Goal: Task Accomplishment & Management: Complete application form

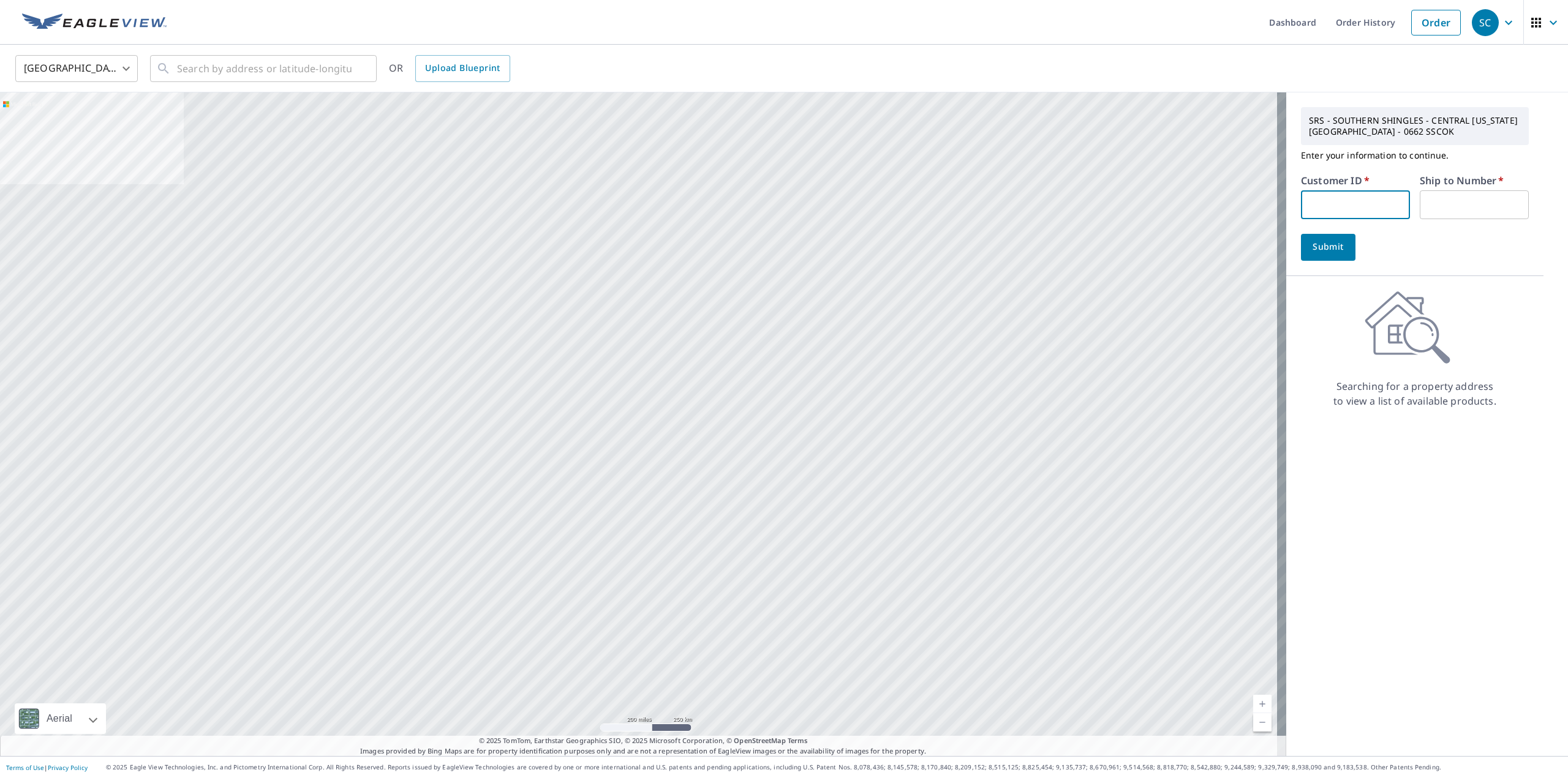
click at [1368, 204] on input "text" at bounding box center [1355, 204] width 109 height 29
paste input "S012525"
type input "S012525"
click at [1491, 202] on input "text" at bounding box center [1474, 204] width 109 height 29
type input "1"
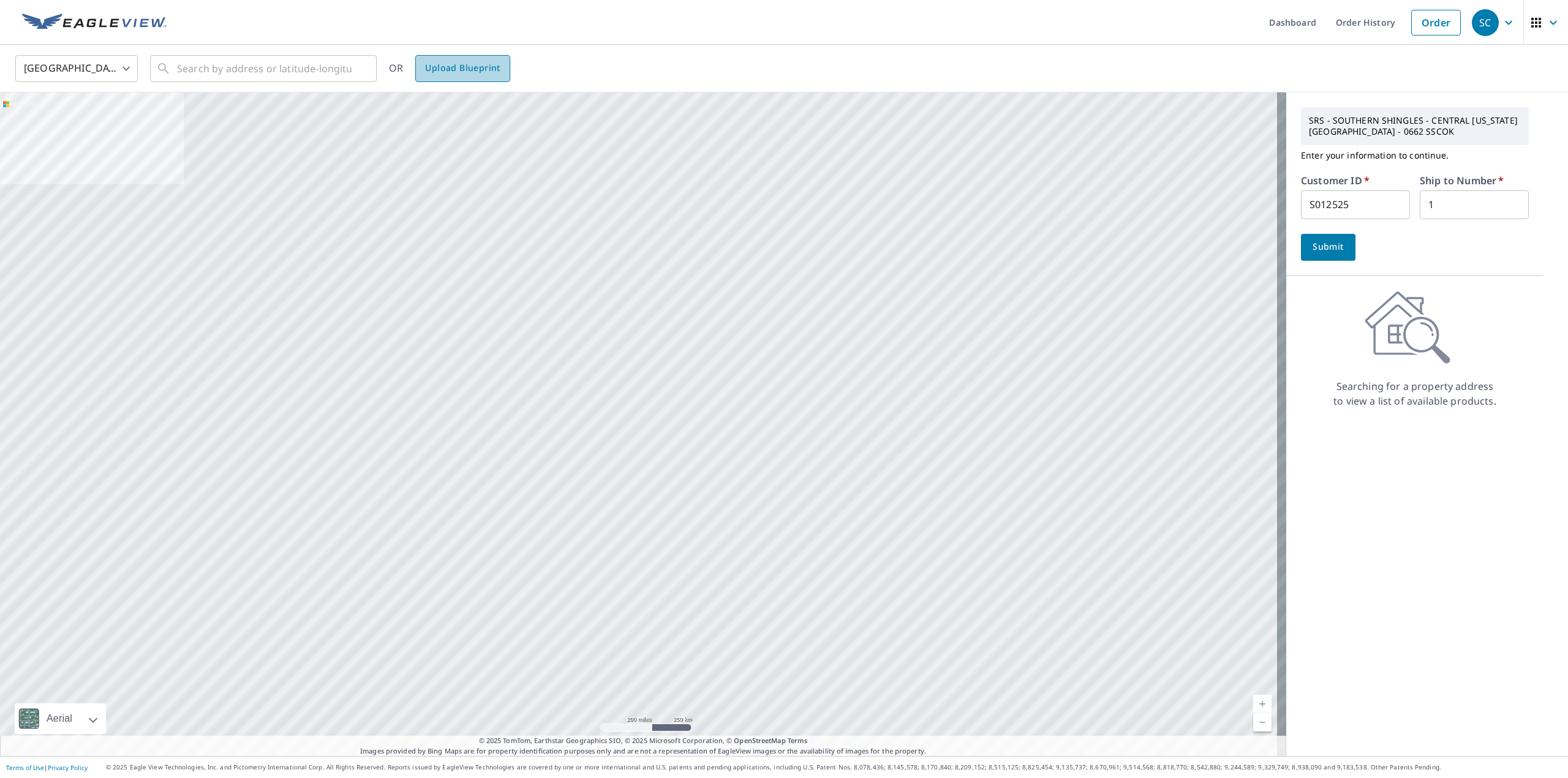
click at [455, 67] on span "Upload Blueprint" at bounding box center [462, 68] width 75 height 15
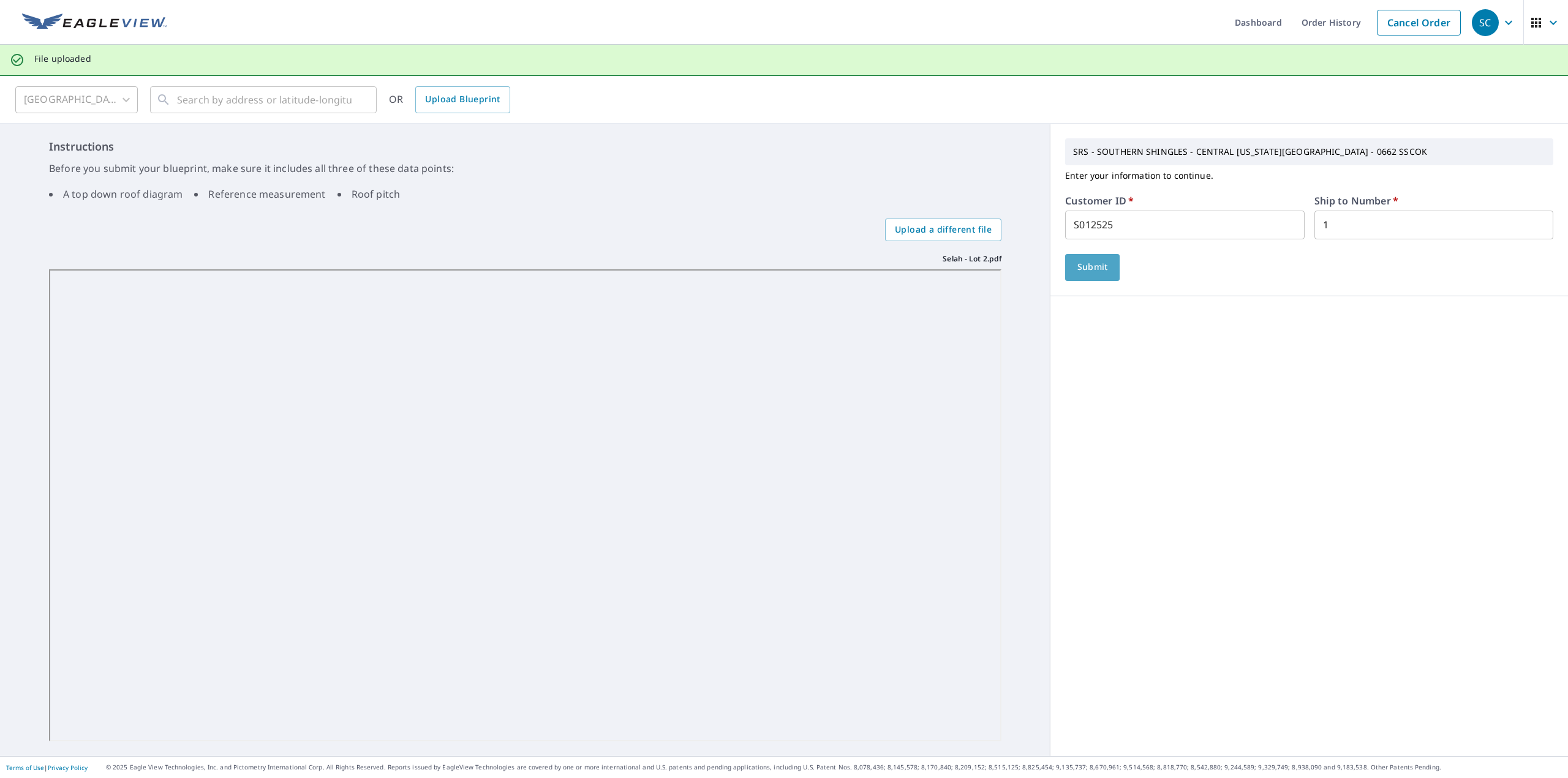
click at [1096, 264] on span "Submit" at bounding box center [1092, 267] width 35 height 15
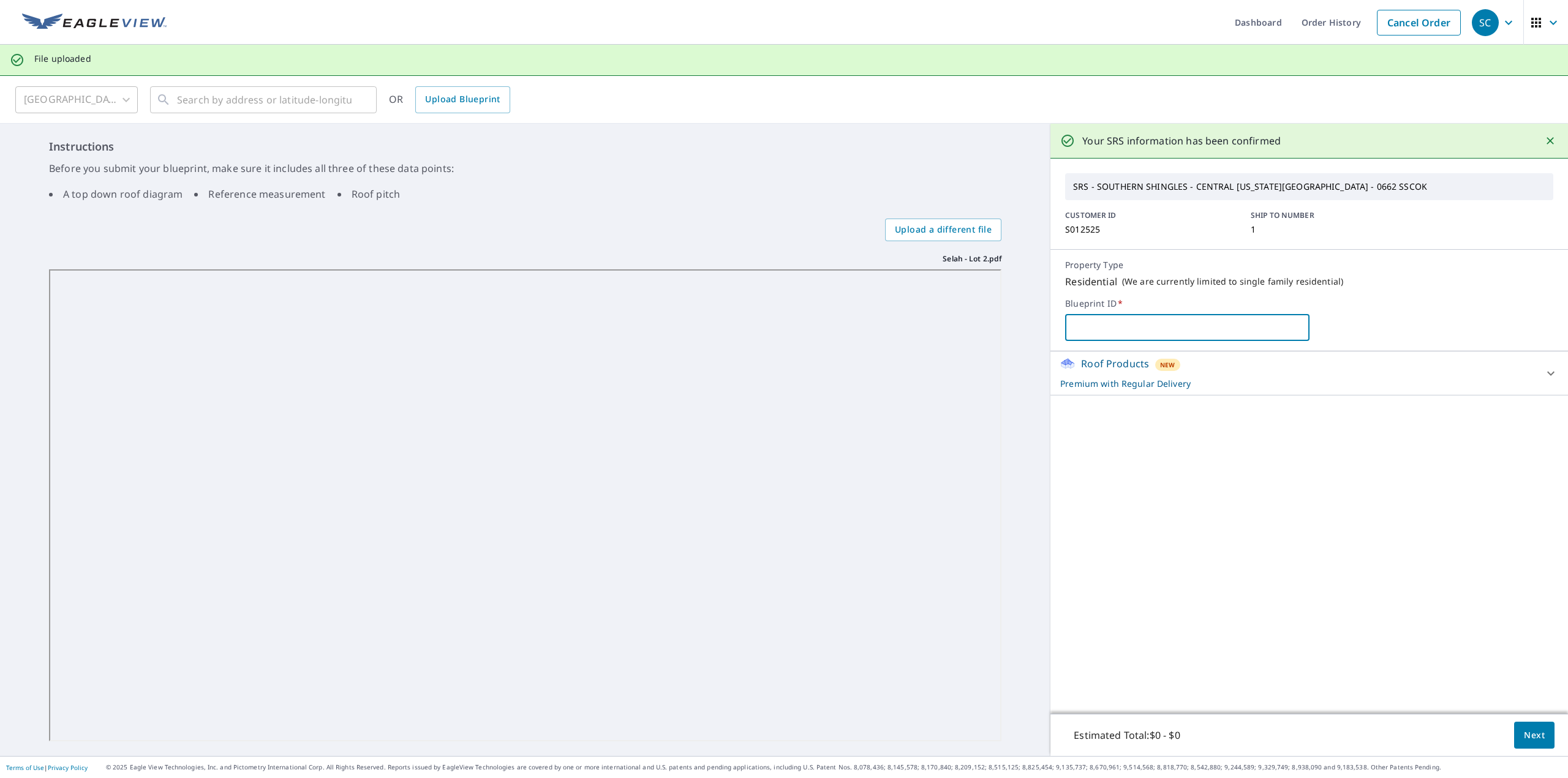
click at [1111, 330] on input "text" at bounding box center [1187, 327] width 244 height 34
drag, startPoint x: 1133, startPoint y: 323, endPoint x: 1020, endPoint y: 315, distance: 113.3
click at [1020, 315] on div "Instructions Before you submit your blueprint, make sure it includes all three …" at bounding box center [784, 440] width 1568 height 633
type input "SELAH - LOT 2"
click at [1524, 733] on span "Next" at bounding box center [1534, 735] width 21 height 15
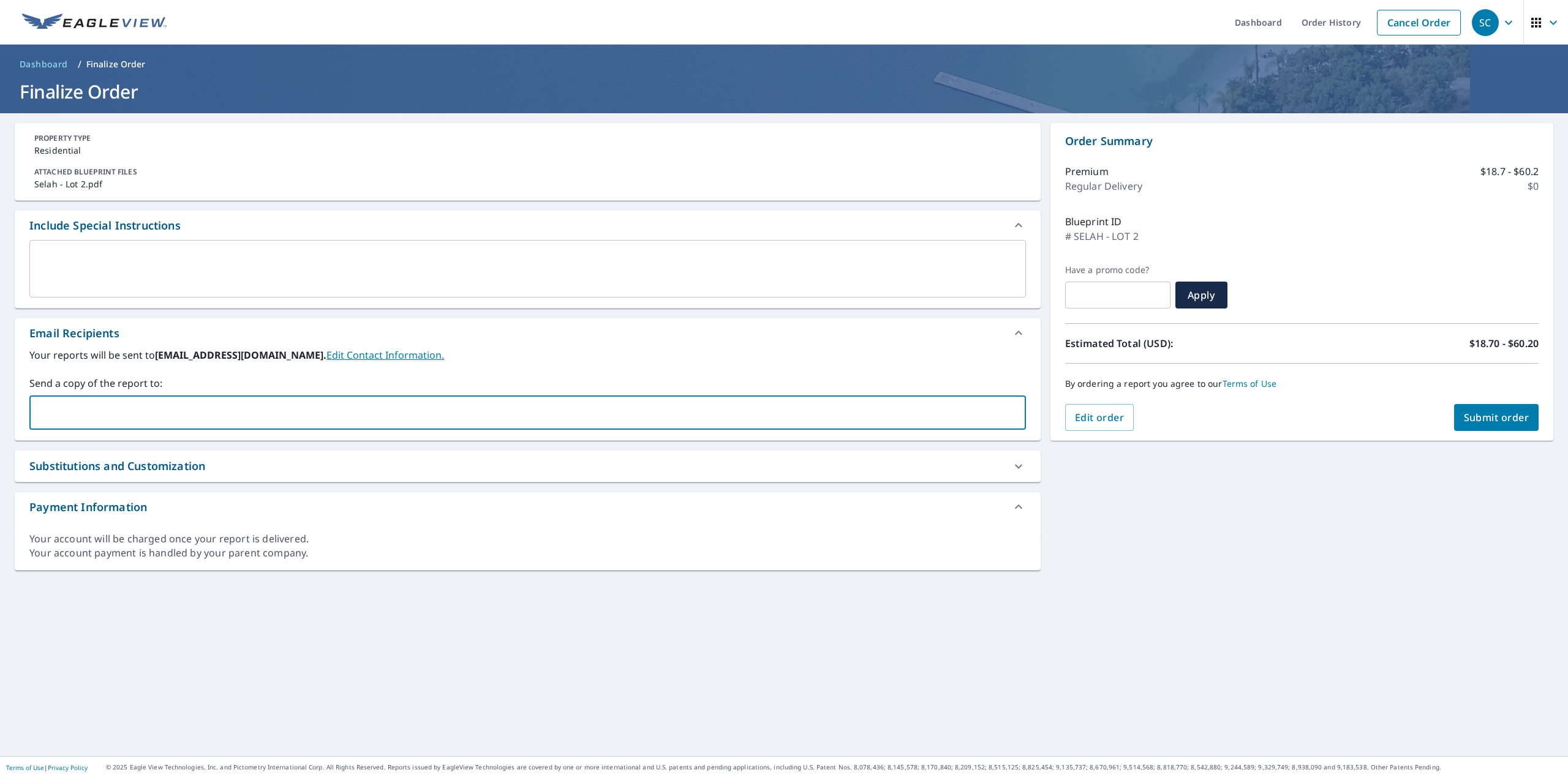
click at [131, 422] on input "text" at bounding box center [518, 412] width 967 height 23
type input "chase.[PERSON_NAME]@srsbuildingproduc"
checkbox input "true"
type input "t"
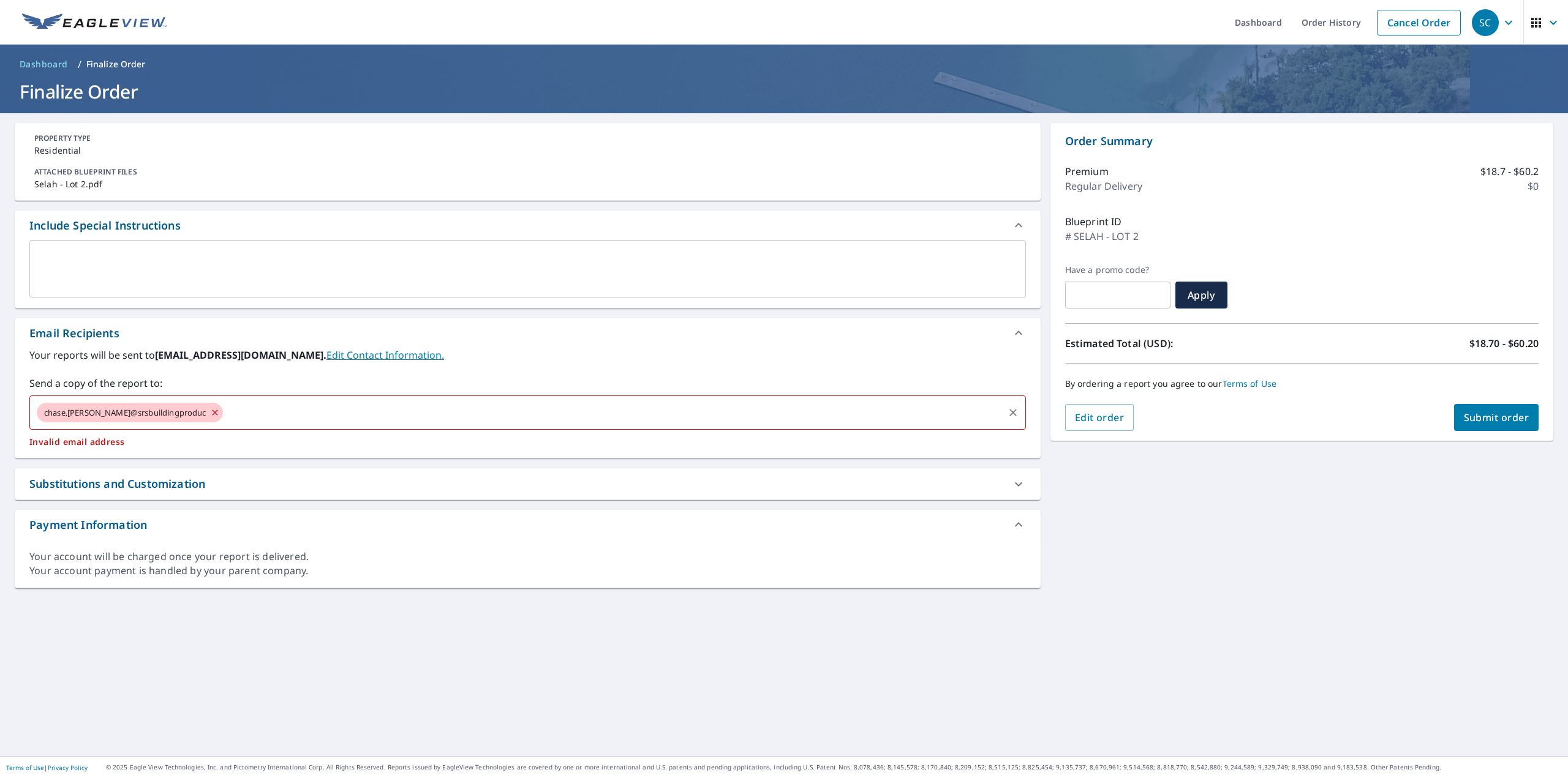
checkbox input "true"
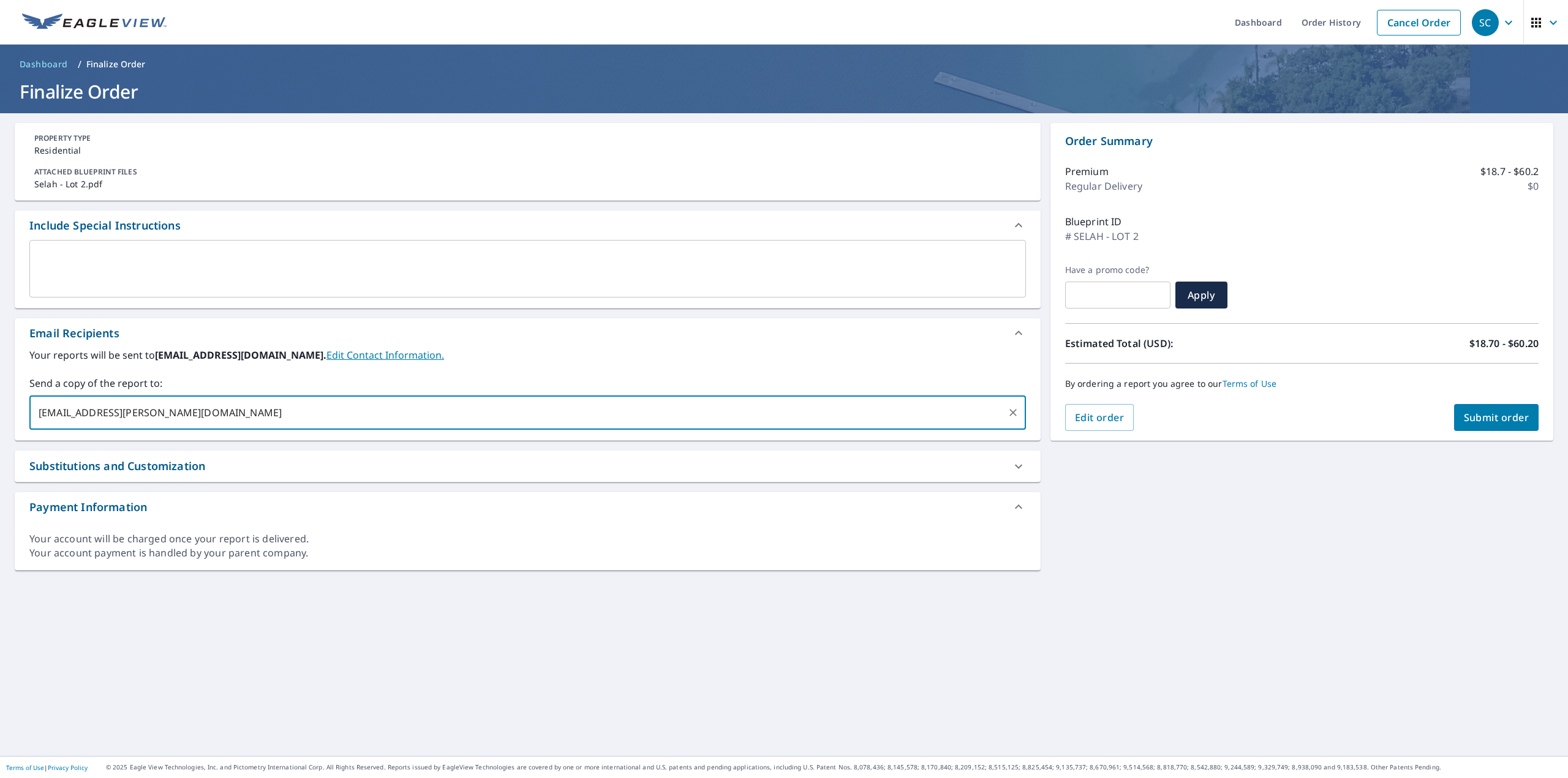
type input "[EMAIL_ADDRESS][PERSON_NAME][DOMAIN_NAME]"
click at [1461, 502] on div "PROPERTY TYPE Residential ATTACHED BLUEPRINT FILES Selah - Lot 2.pdf Include Sp…" at bounding box center [784, 435] width 1568 height 643
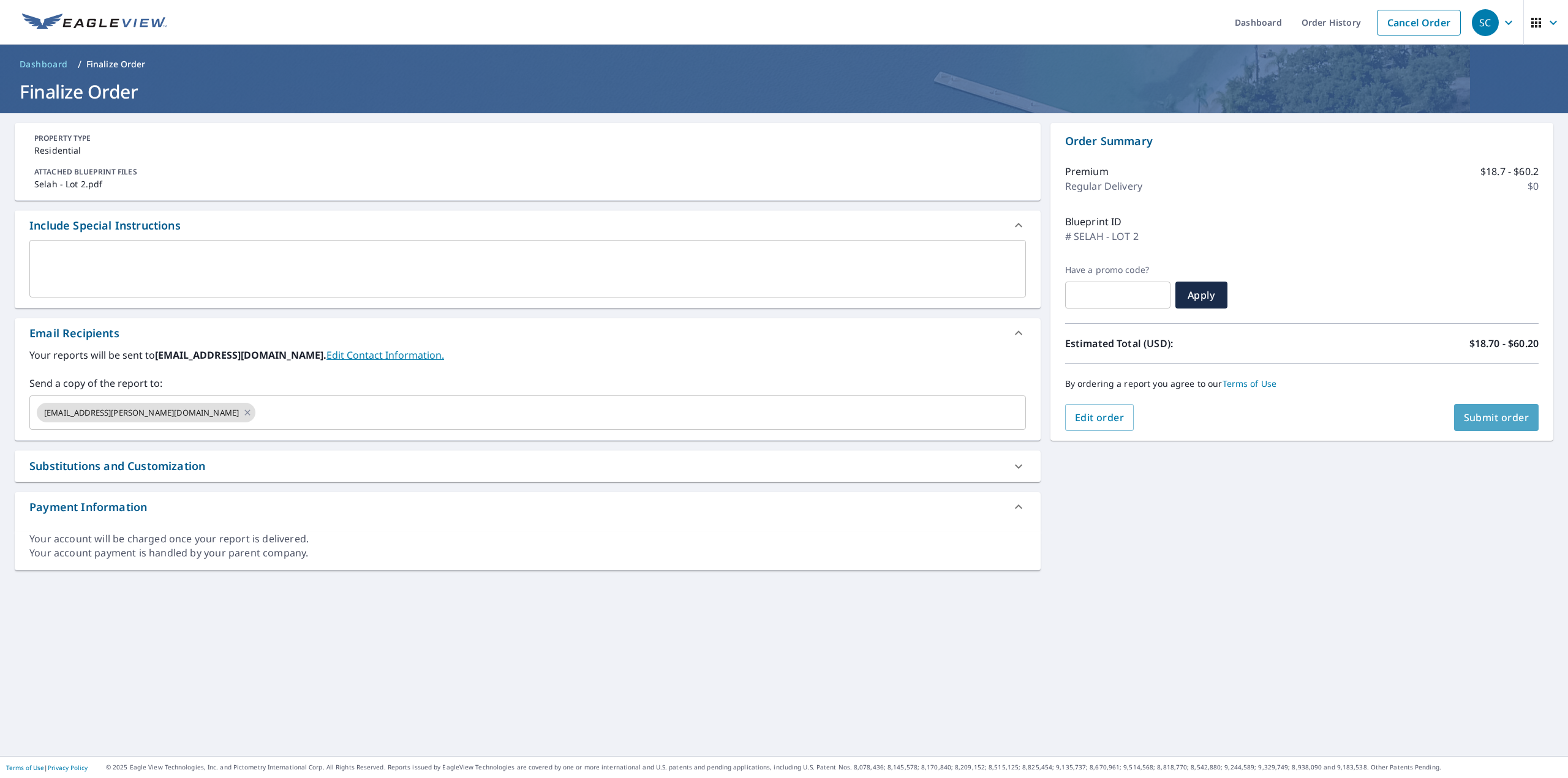
click at [1464, 423] on span "Submit order" at bounding box center [1496, 418] width 65 height 13
checkbox input "true"
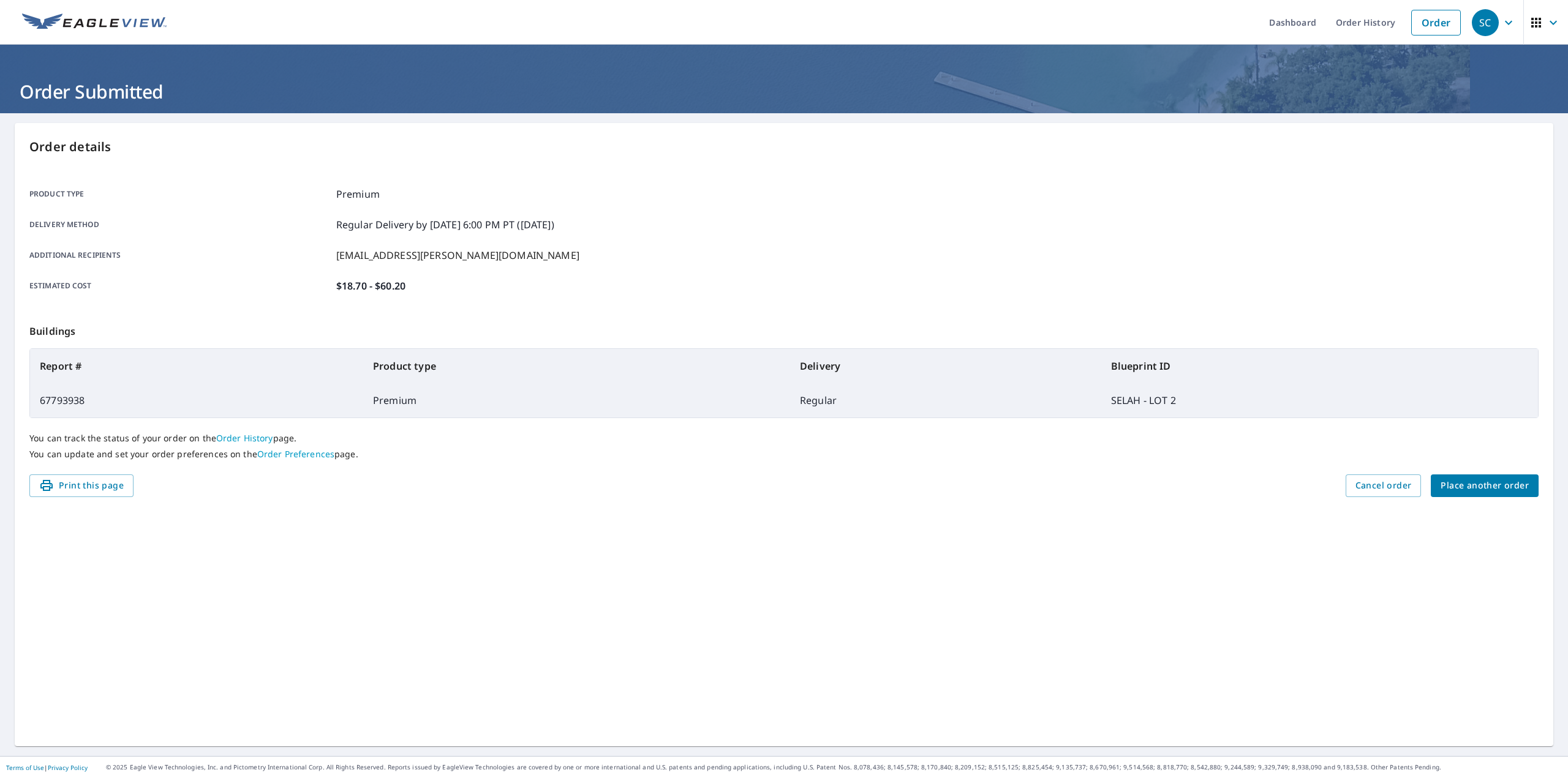
click at [1518, 494] on button "Place another order" at bounding box center [1484, 486] width 108 height 23
